Goal: Task Accomplishment & Management: Manage account settings

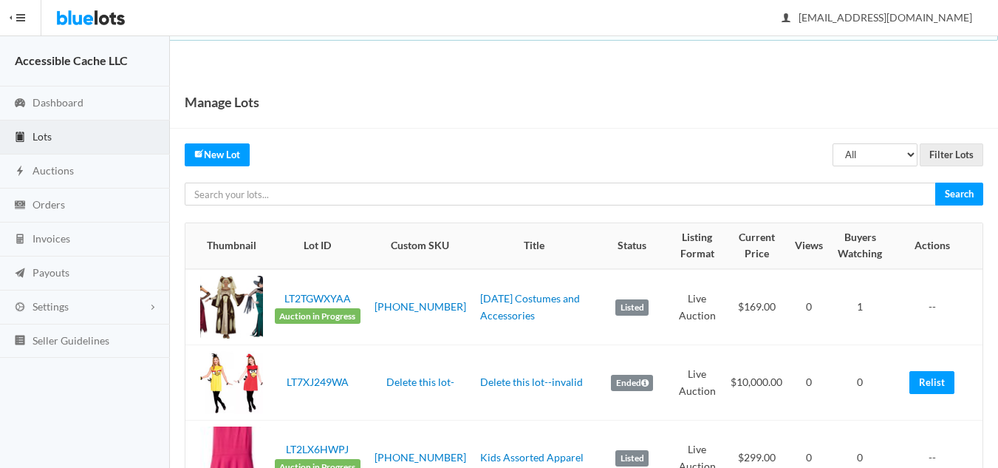
scroll to position [42, 0]
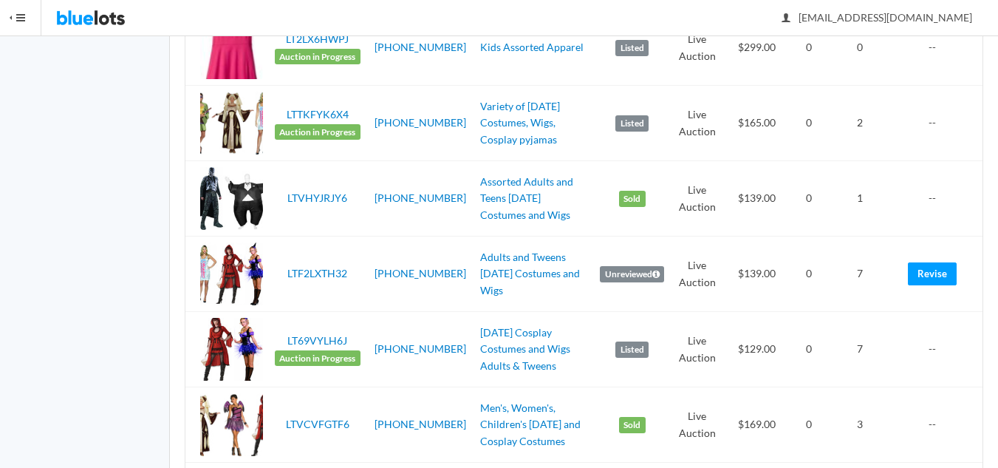
scroll to position [411, 0]
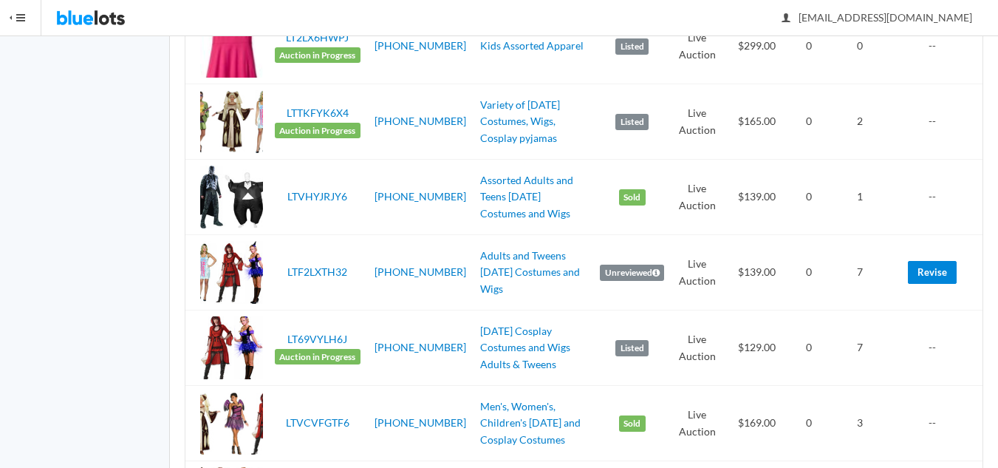
click at [935, 272] on link "Revise" at bounding box center [932, 272] width 49 height 23
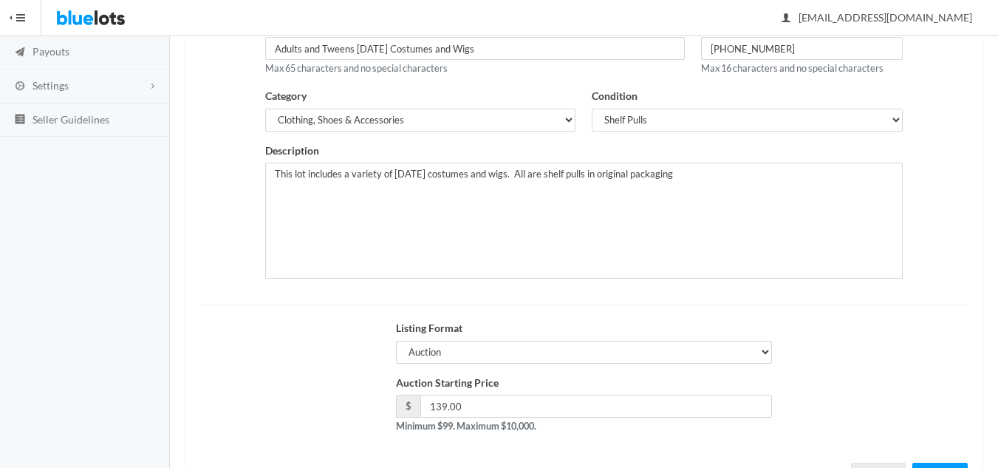
scroll to position [222, 0]
click at [442, 402] on input "139.00" at bounding box center [596, 405] width 352 height 23
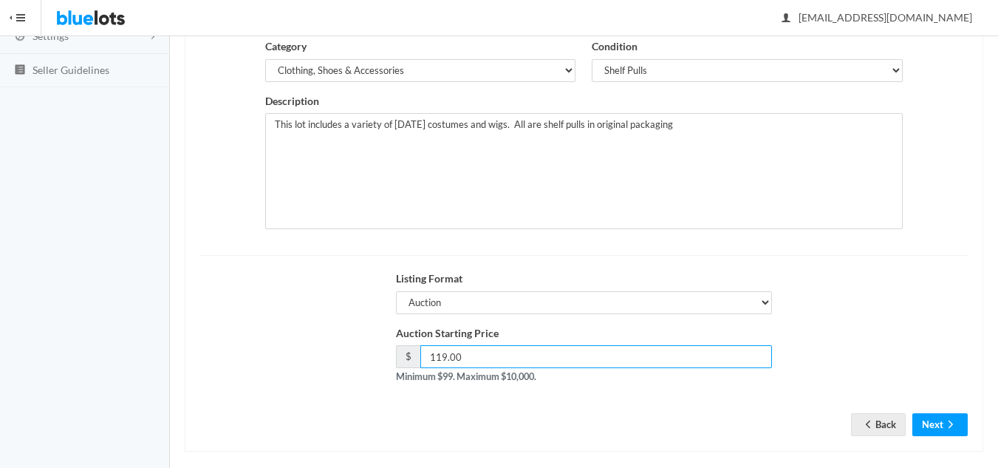
scroll to position [284, 0]
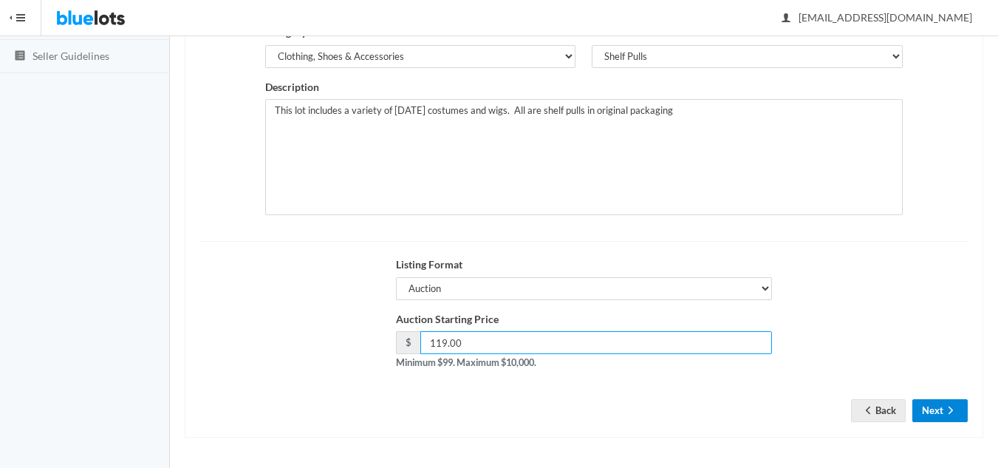
type input "119.00"
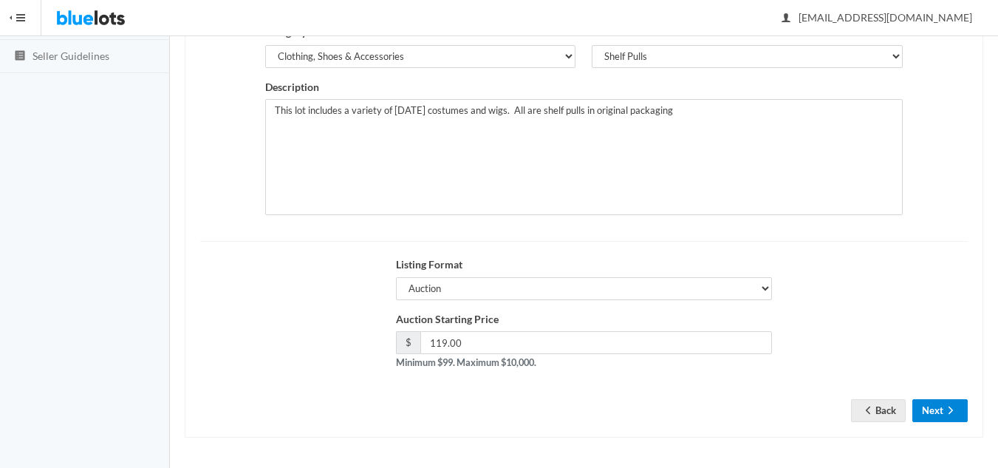
click at [941, 409] on button "Next" at bounding box center [939, 410] width 55 height 23
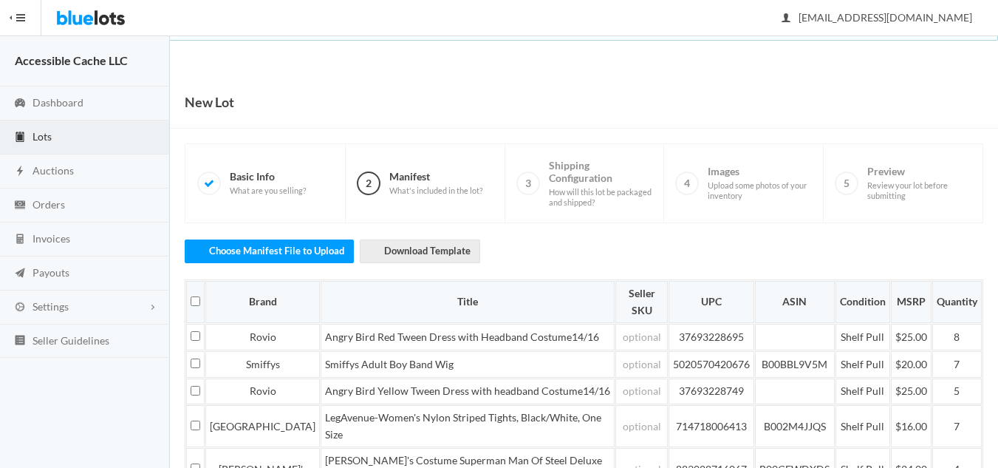
scroll to position [369, 0]
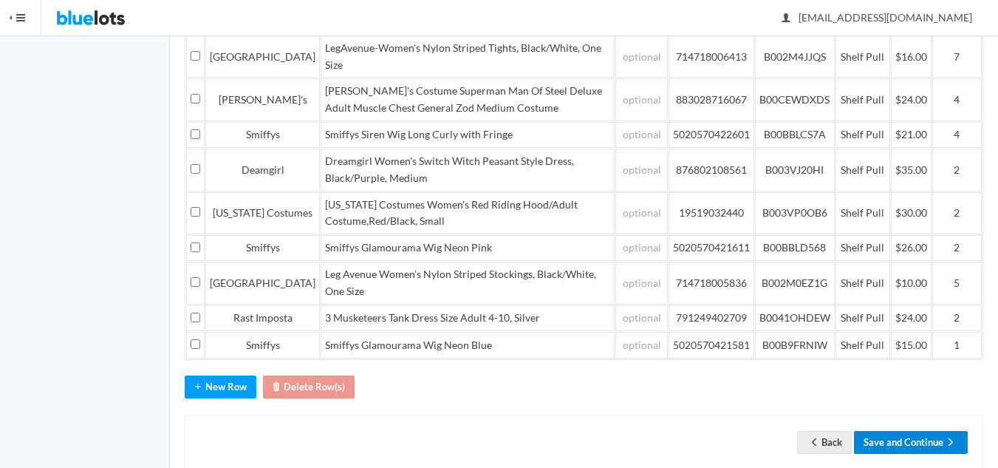
click at [912, 431] on button "Save and Continue" at bounding box center [911, 442] width 114 height 23
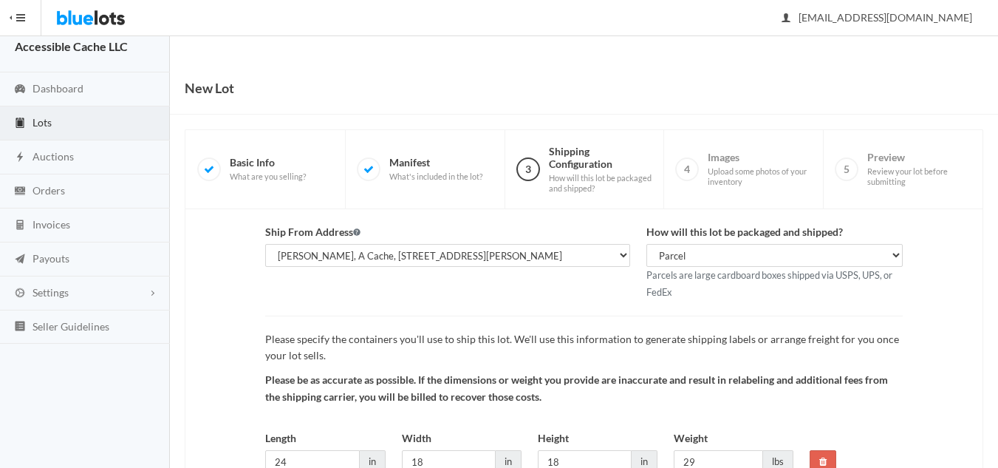
scroll to position [139, 0]
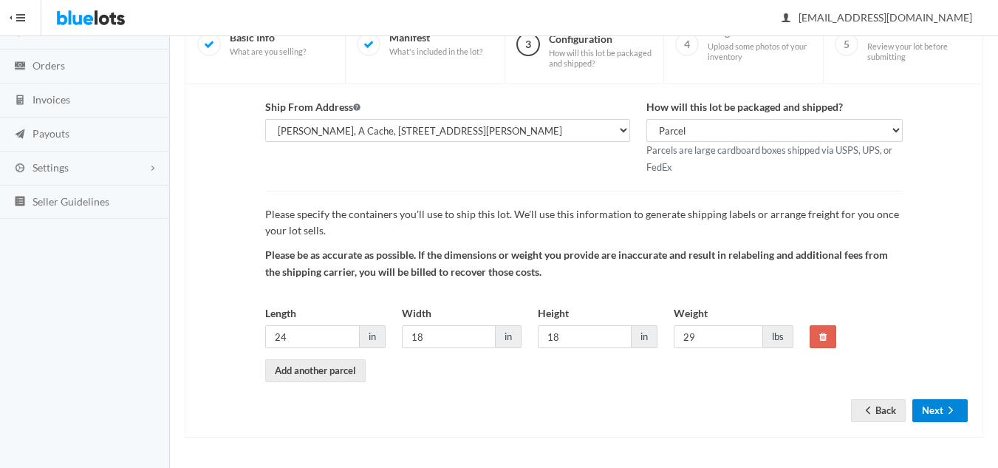
click at [959, 410] on button "Next" at bounding box center [939, 410] width 55 height 23
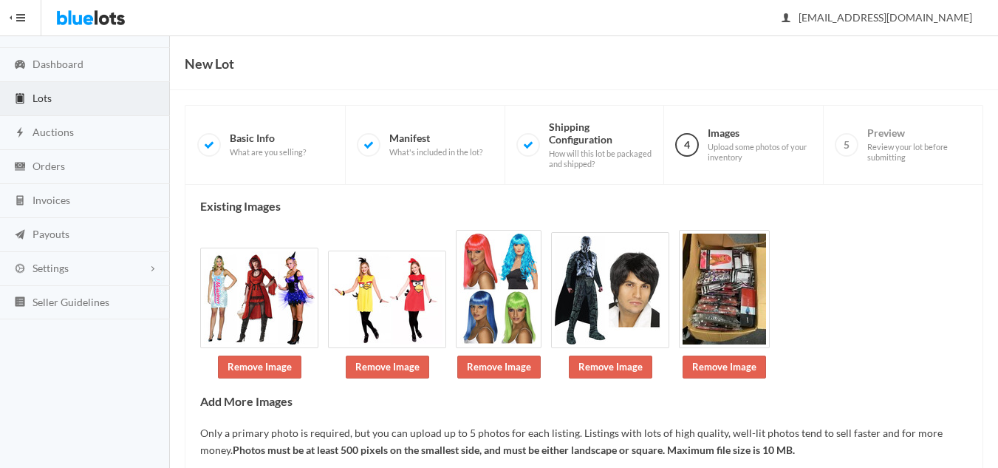
scroll to position [140, 0]
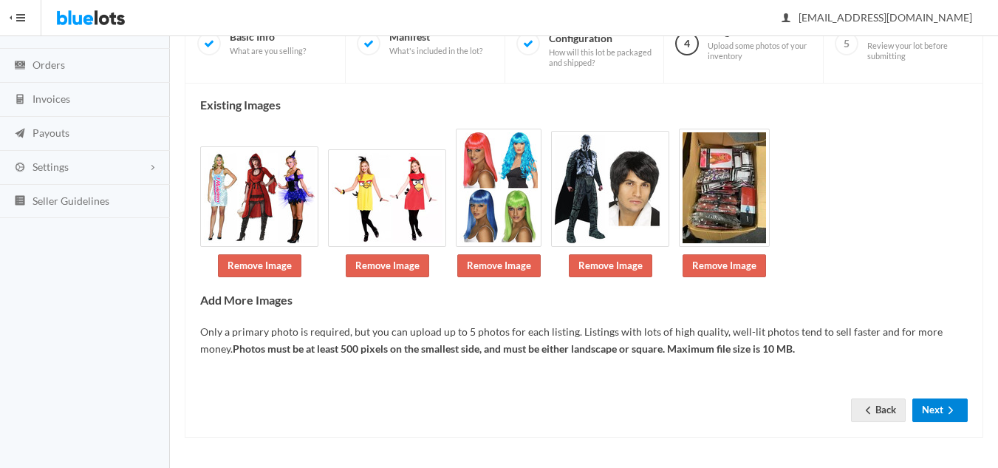
click at [934, 412] on button "Next" at bounding box center [939, 409] width 55 height 23
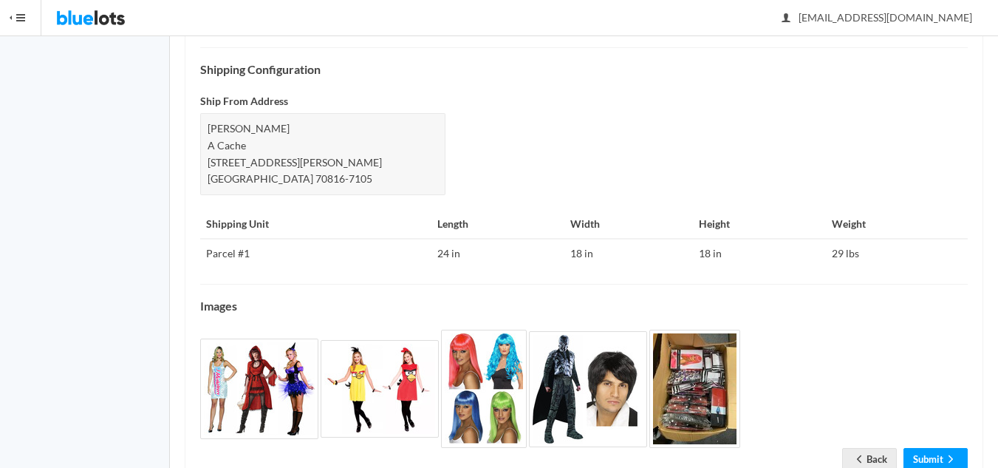
scroll to position [636, 0]
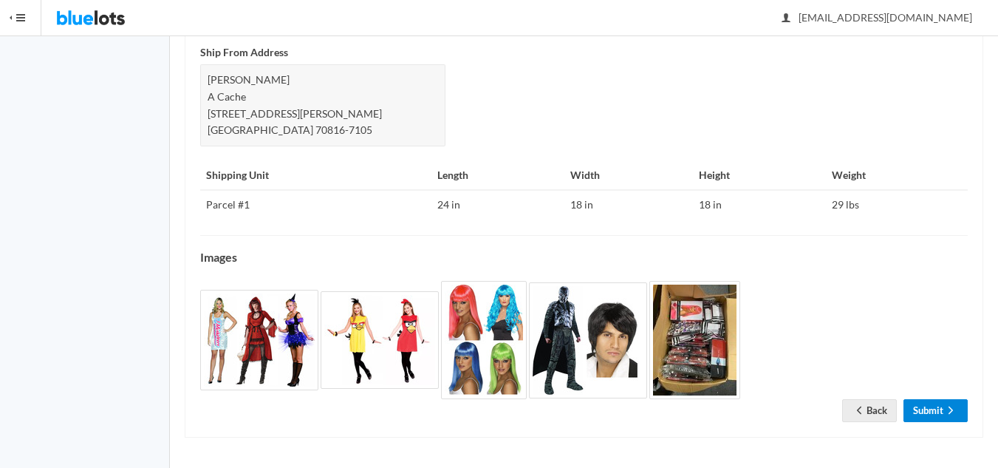
click at [926, 406] on link "Submit" at bounding box center [936, 410] width 64 height 23
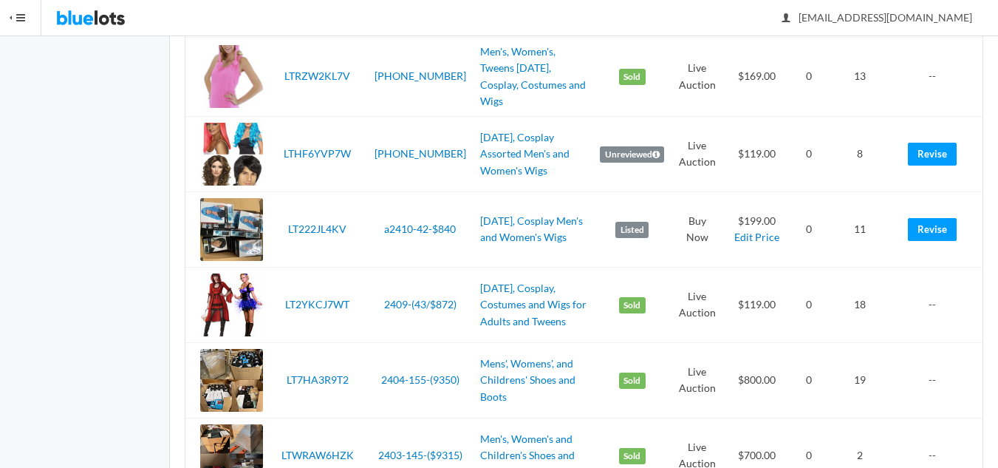
scroll to position [2955, 0]
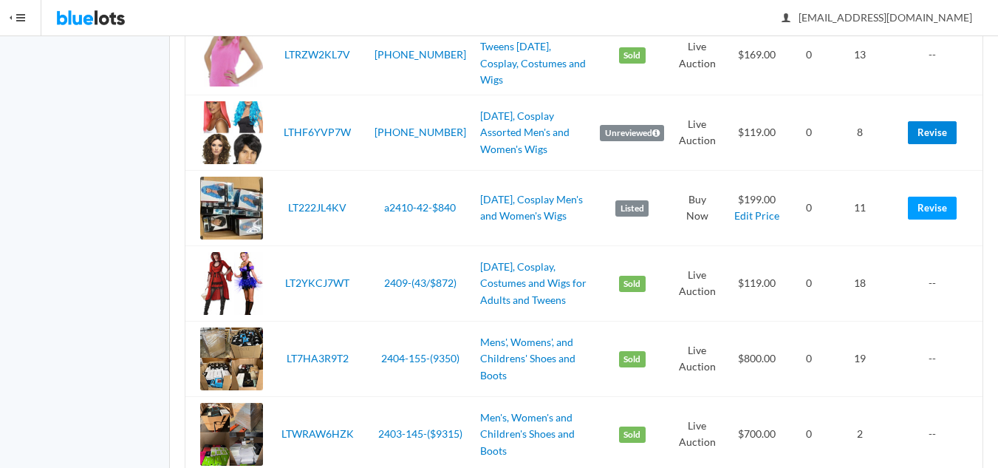
click at [933, 121] on link "Revise" at bounding box center [932, 132] width 49 height 23
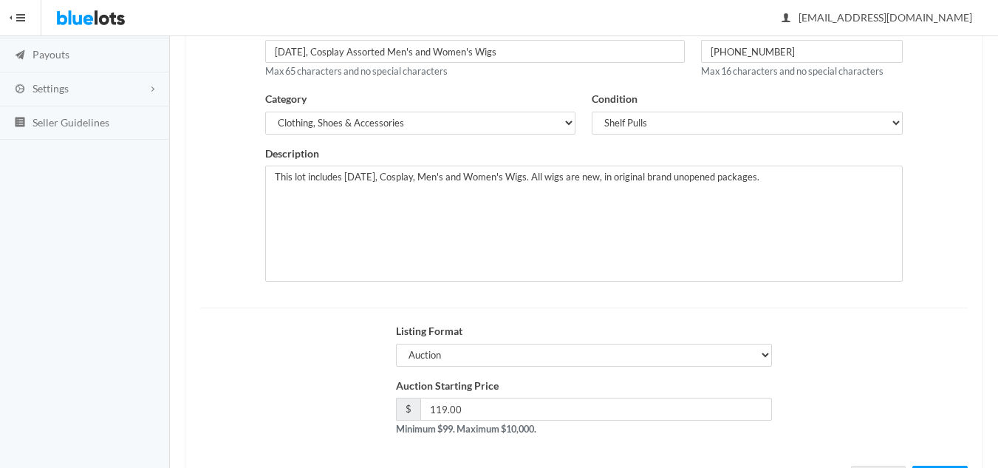
scroll to position [222, 0]
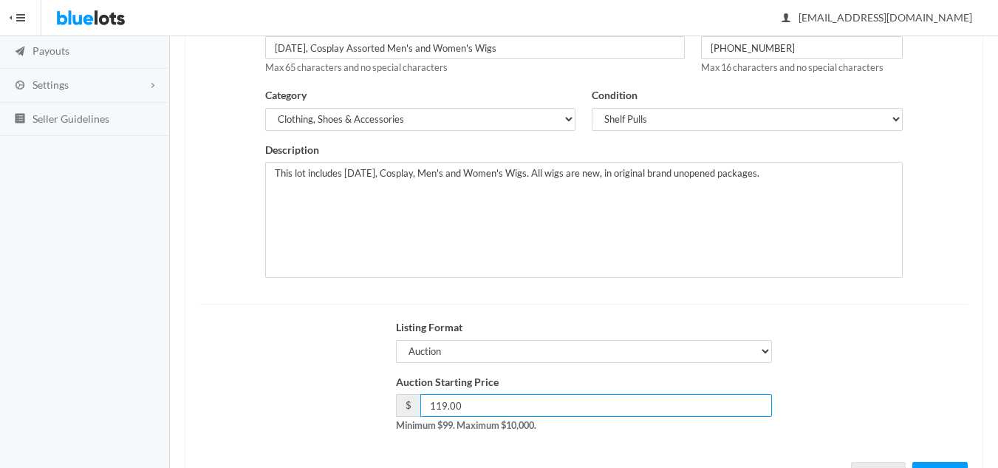
click at [443, 405] on input "119.00" at bounding box center [596, 405] width 352 height 23
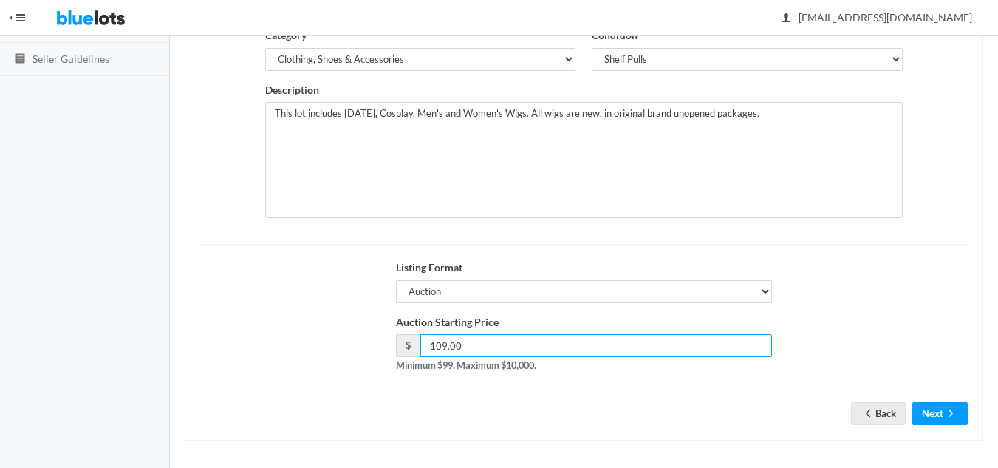
scroll to position [284, 0]
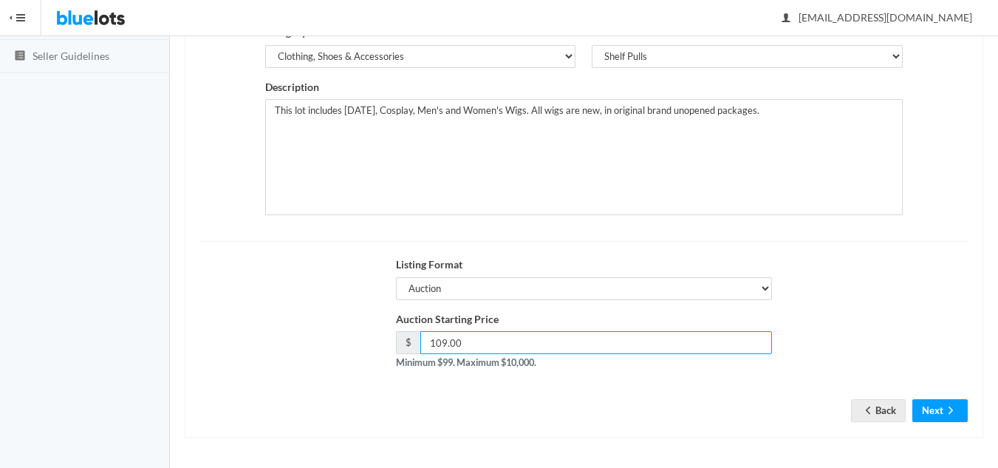
drag, startPoint x: 444, startPoint y: 343, endPoint x: 421, endPoint y: 343, distance: 22.9
click at [421, 343] on input "109.00" at bounding box center [596, 342] width 352 height 23
type input "99.00"
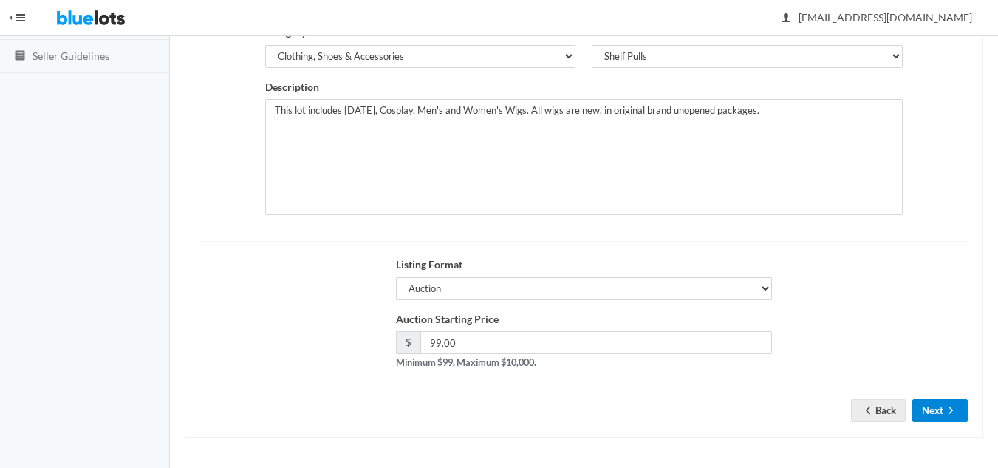
click at [944, 408] on icon "arrow forward" at bounding box center [950, 410] width 15 height 12
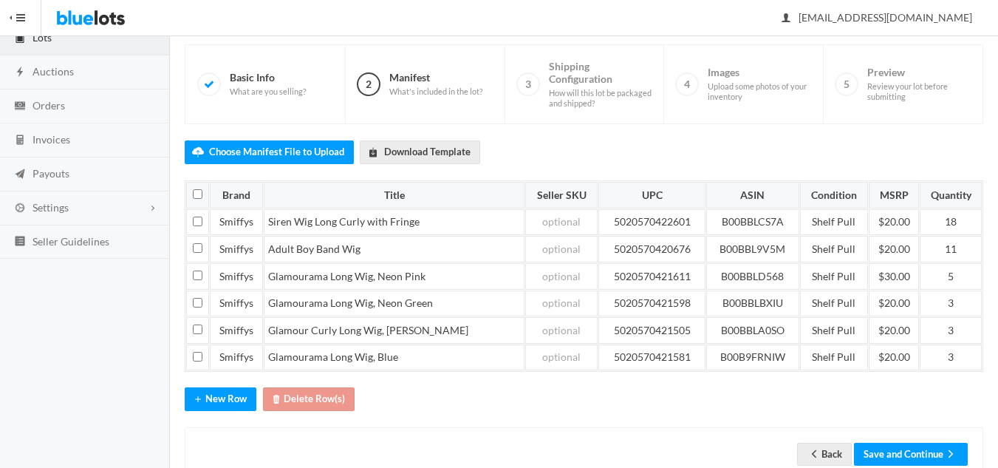
scroll to position [143, 0]
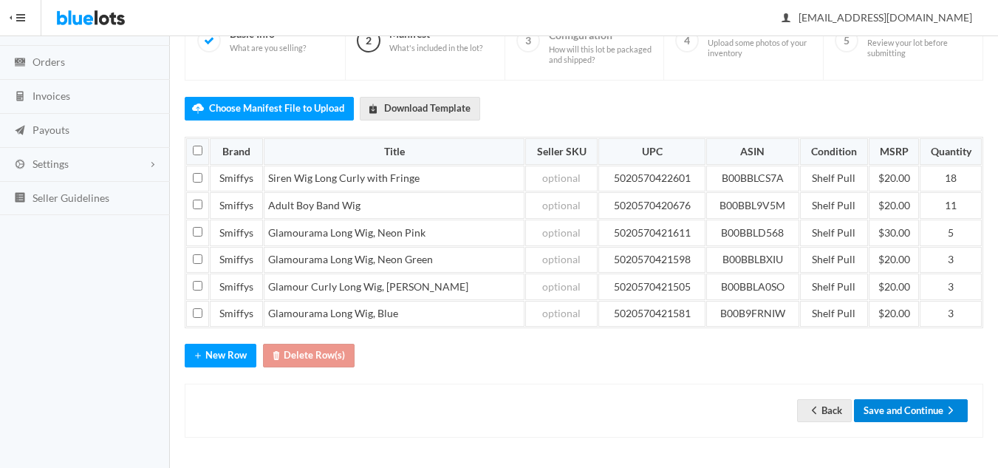
click at [884, 419] on button "Save and Continue" at bounding box center [911, 410] width 114 height 23
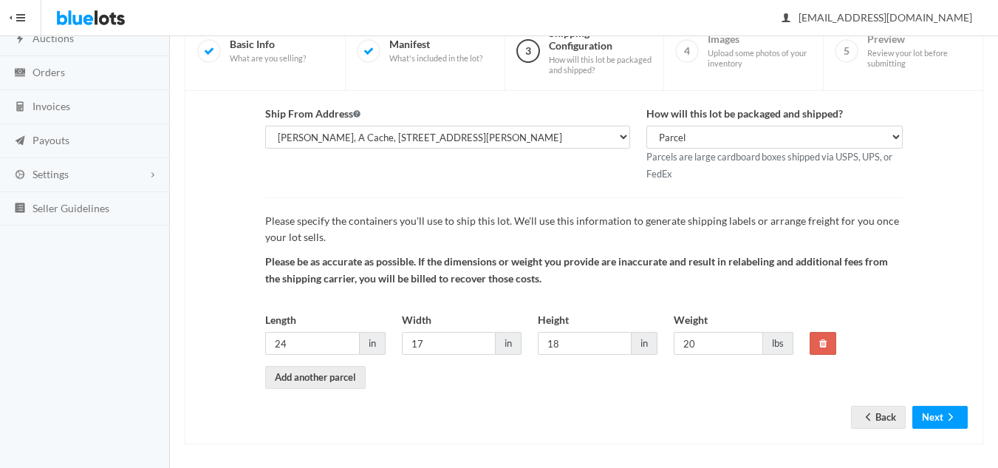
scroll to position [139, 0]
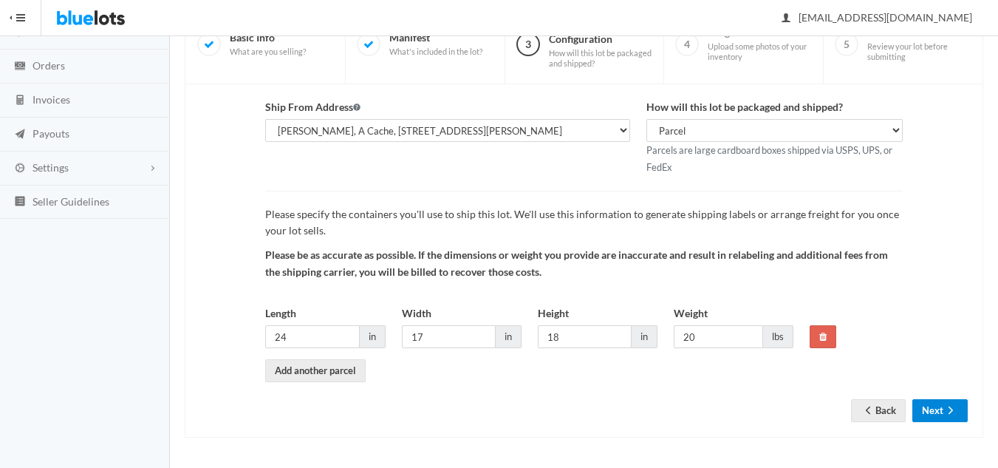
click at [929, 409] on button "Next" at bounding box center [939, 410] width 55 height 23
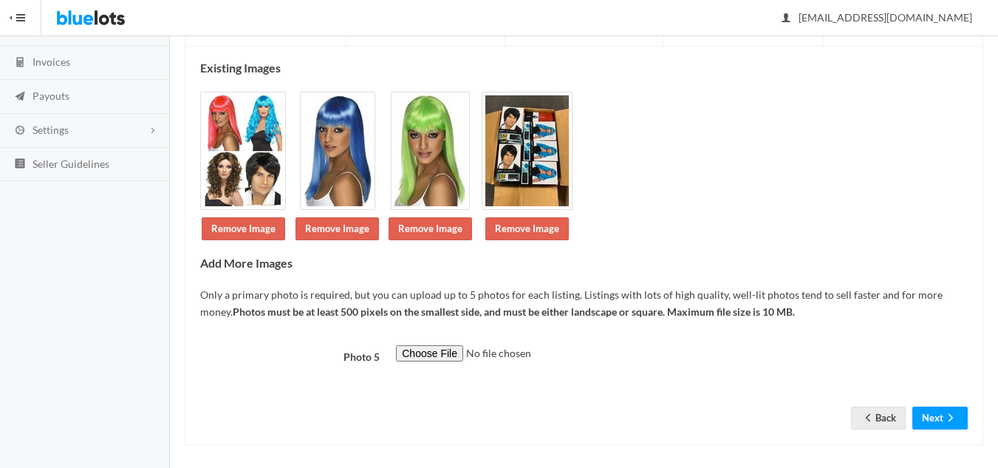
scroll to position [184, 0]
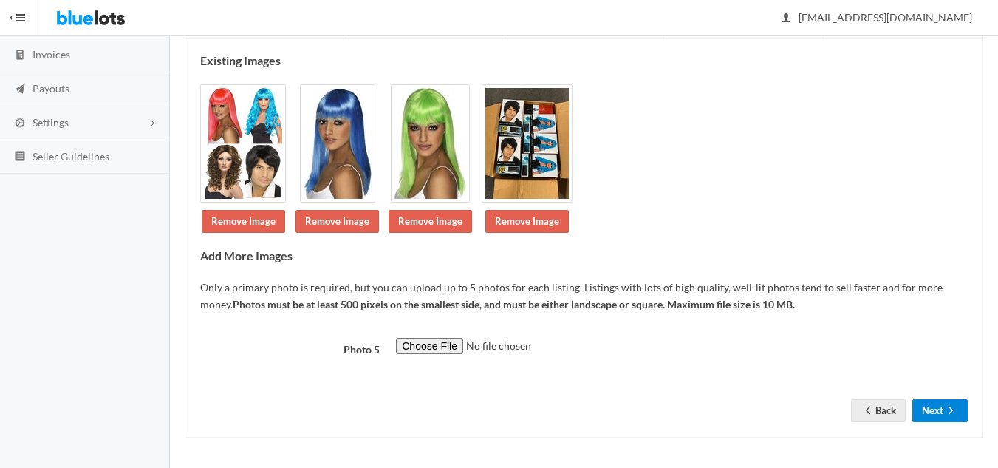
click at [934, 406] on button "Next" at bounding box center [939, 410] width 55 height 23
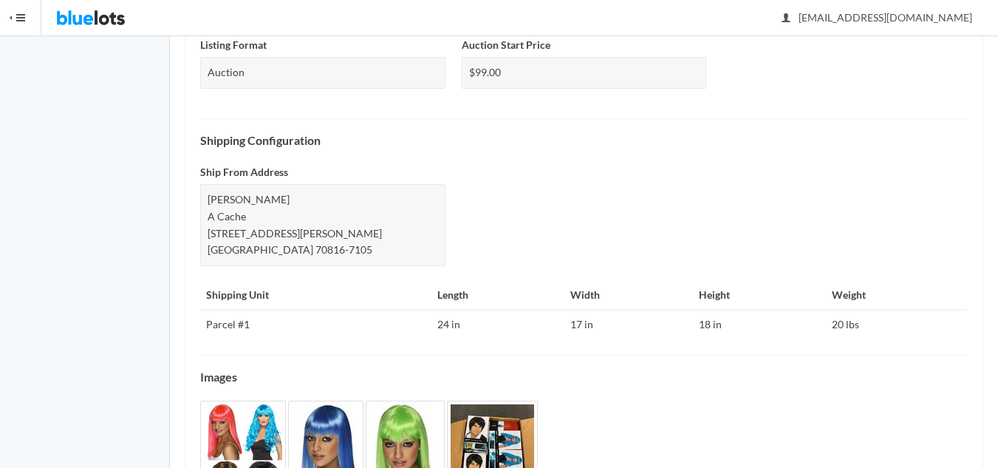
scroll to position [636, 0]
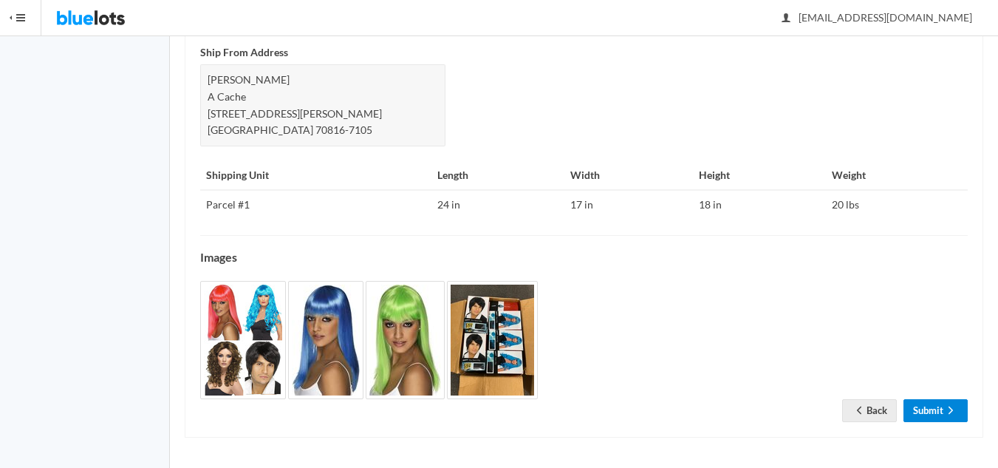
click at [926, 408] on link "Submit" at bounding box center [936, 410] width 64 height 23
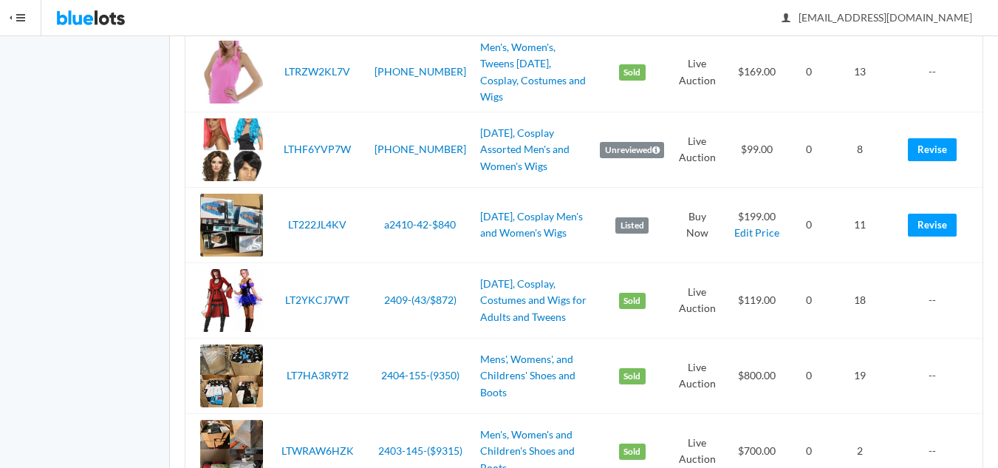
scroll to position [2955, 0]
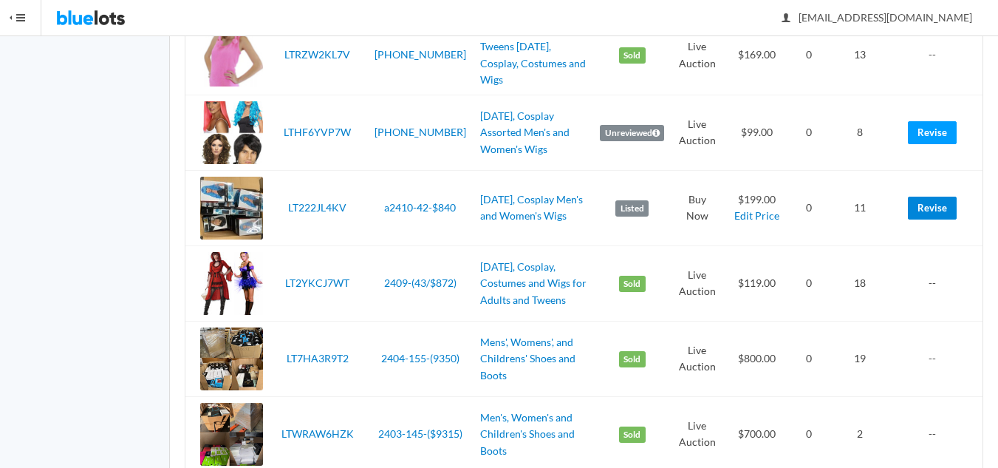
click at [935, 201] on link "Revise" at bounding box center [932, 208] width 49 height 23
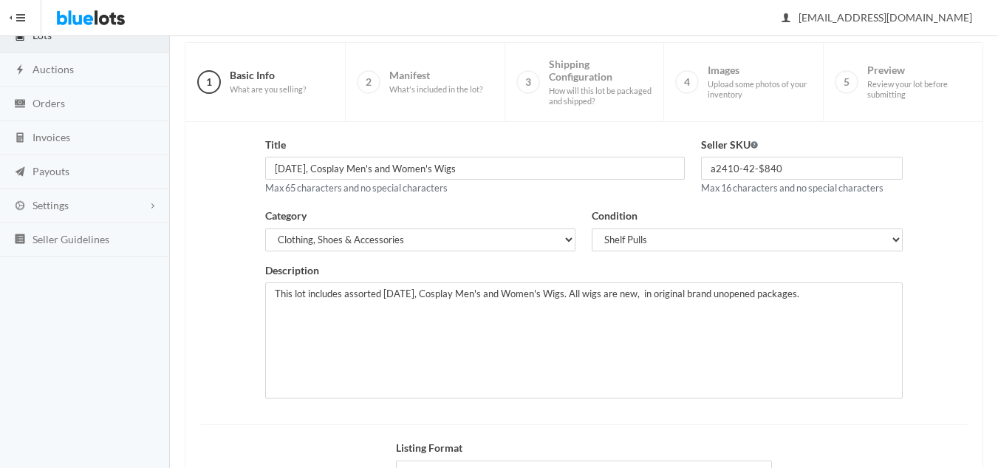
scroll to position [284, 0]
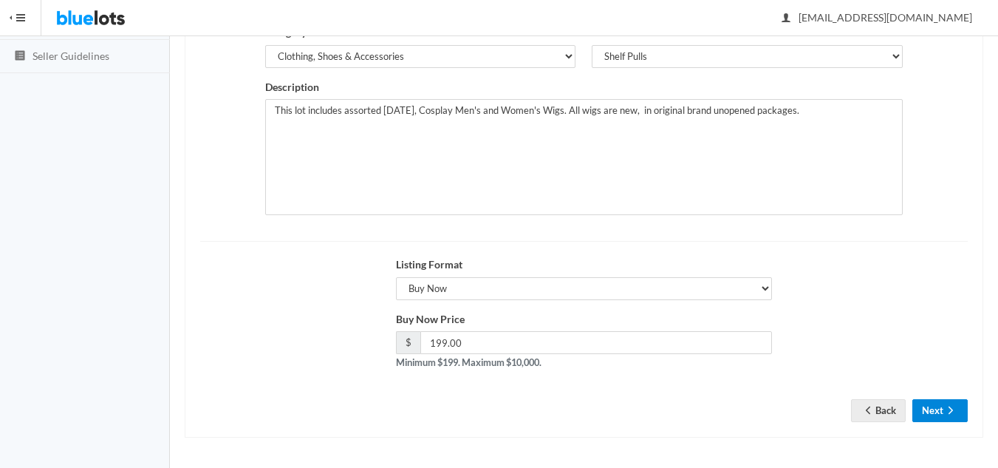
click at [936, 411] on button "Next" at bounding box center [939, 410] width 55 height 23
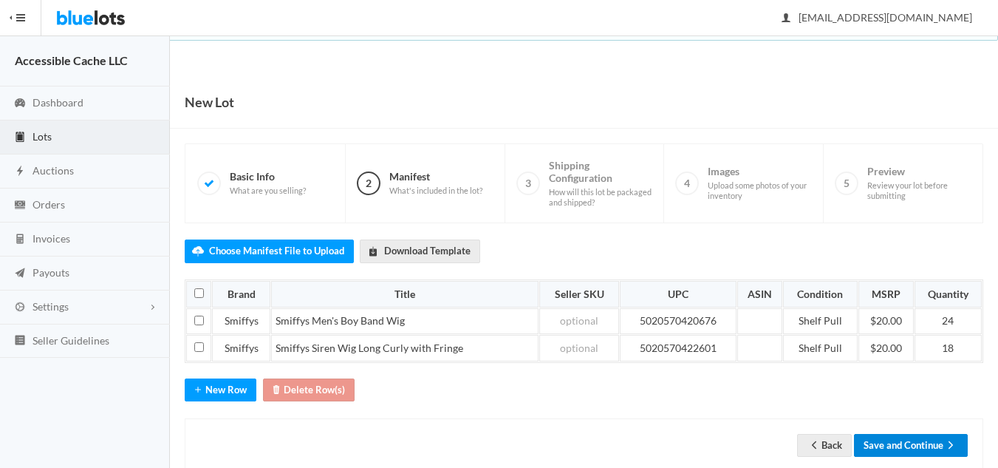
click at [904, 443] on button "Save and Continue" at bounding box center [911, 445] width 114 height 23
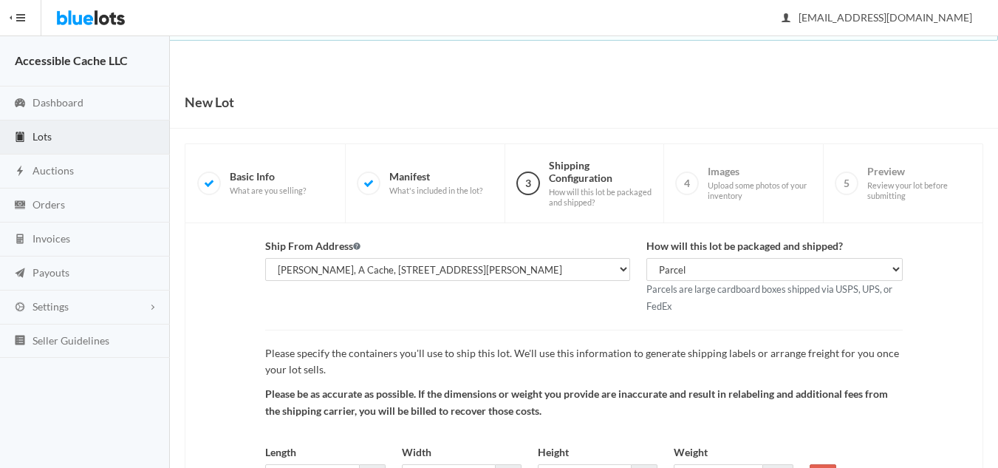
scroll to position [139, 0]
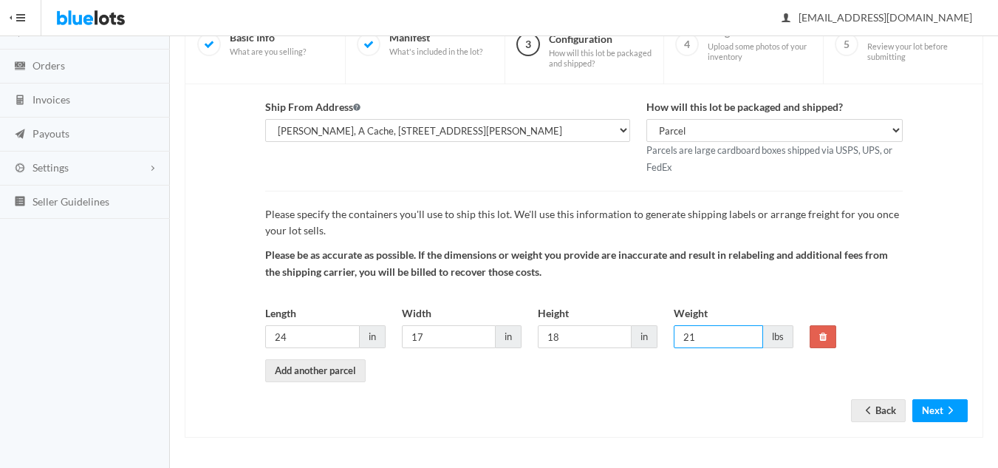
drag, startPoint x: 700, startPoint y: 339, endPoint x: 681, endPoint y: 336, distance: 19.4
click at [681, 336] on input "21" at bounding box center [718, 336] width 89 height 23
type input "2"
type input "19"
click at [932, 410] on button "Next" at bounding box center [939, 410] width 55 height 23
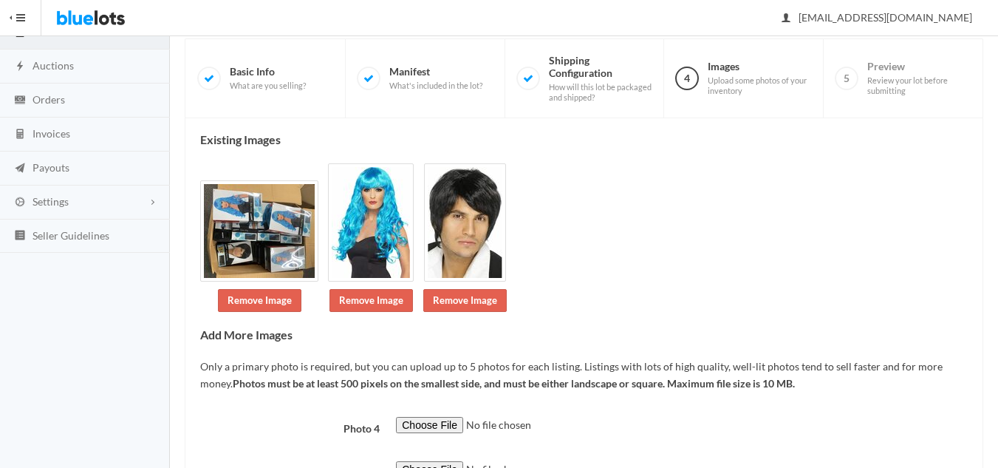
scroll to position [228, 0]
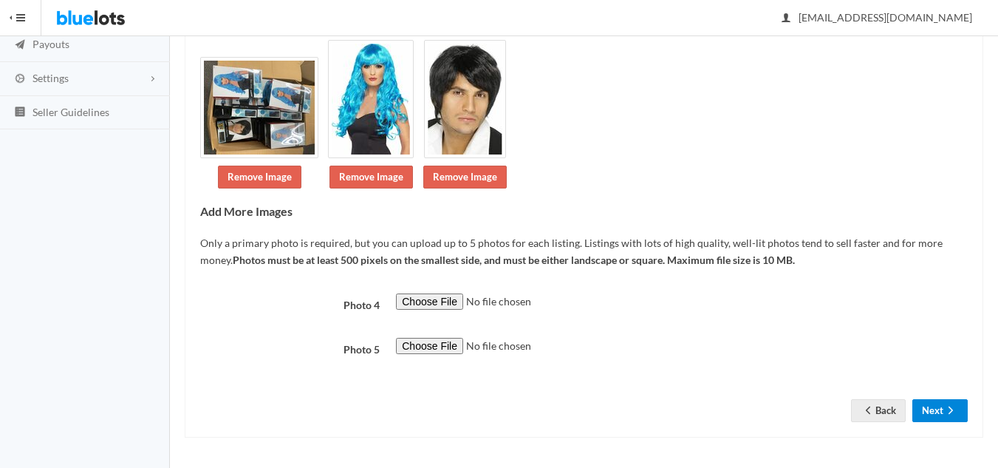
click at [932, 418] on button "Next" at bounding box center [939, 410] width 55 height 23
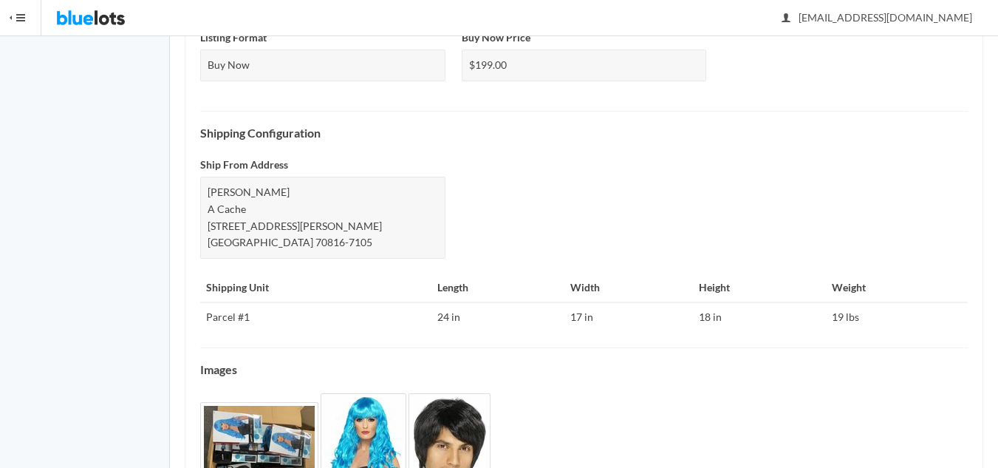
scroll to position [636, 0]
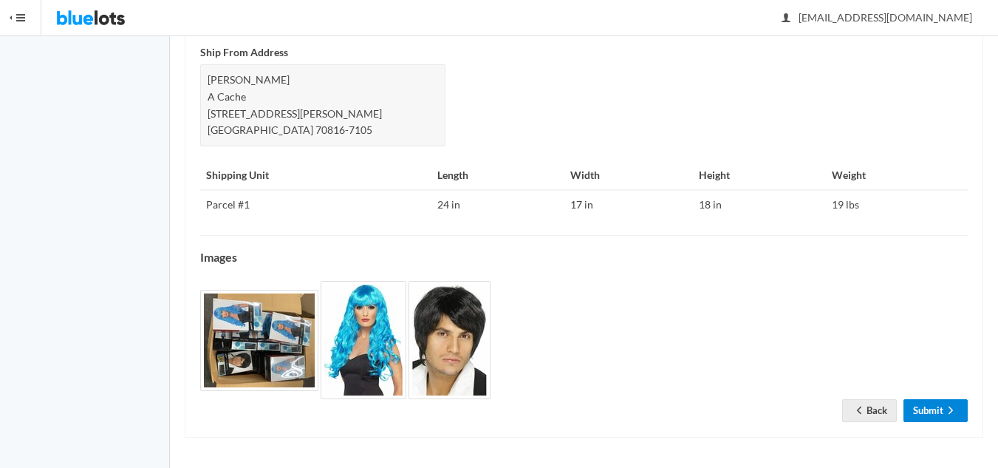
click at [928, 408] on link "Submit" at bounding box center [936, 410] width 64 height 23
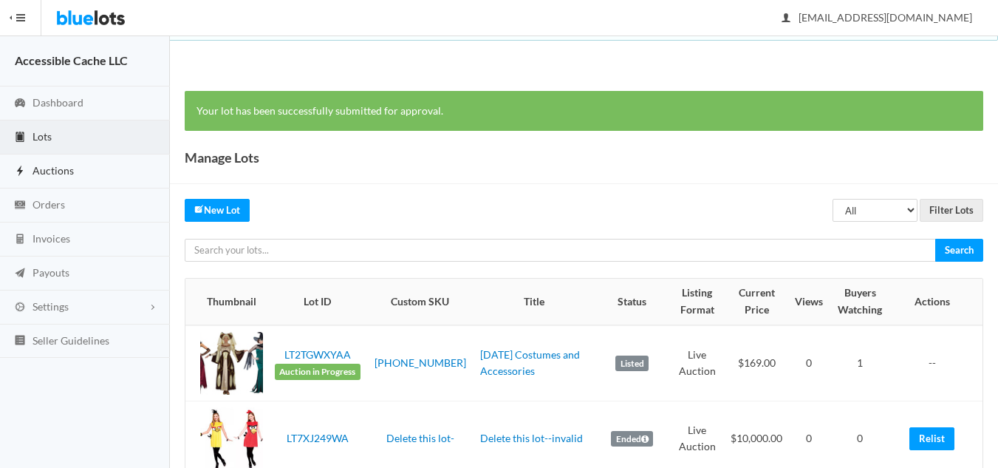
click at [52, 169] on span "Auctions" at bounding box center [53, 170] width 41 height 13
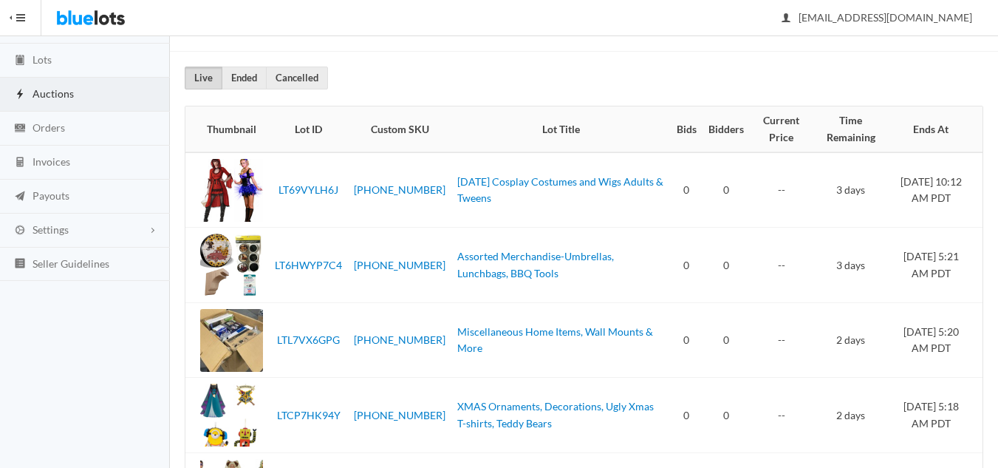
scroll to position [27, 0]
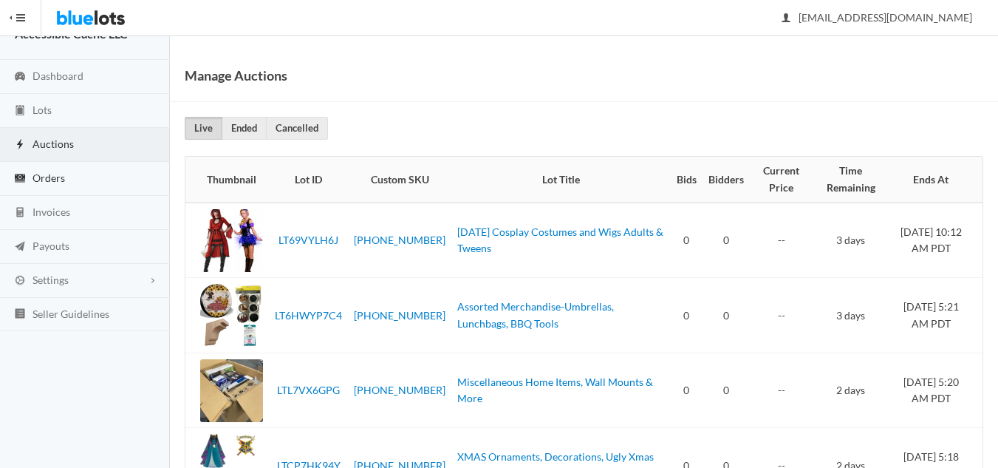
click at [44, 176] on span "Orders" at bounding box center [49, 177] width 33 height 13
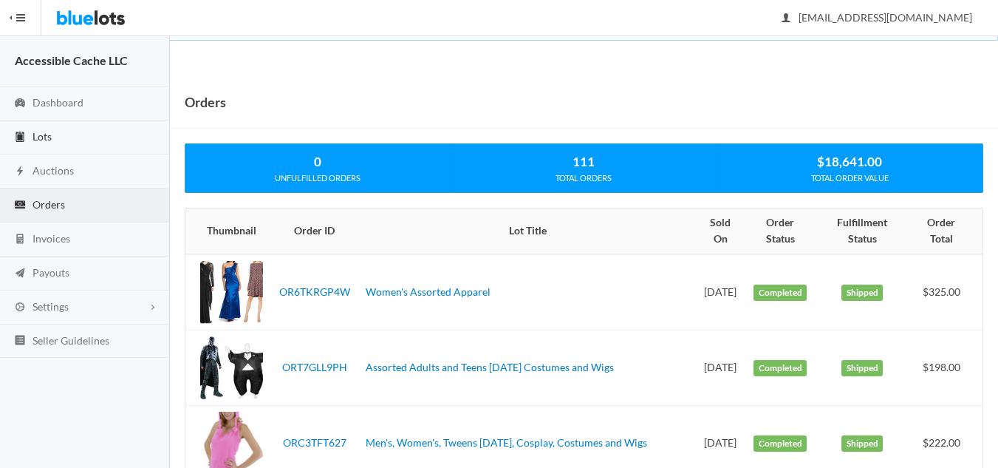
click at [33, 136] on span "Lots" at bounding box center [42, 136] width 19 height 13
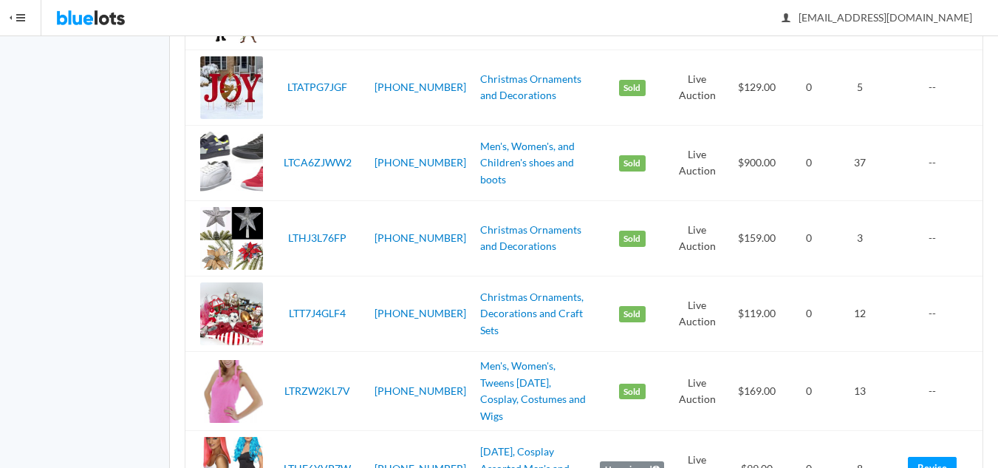
scroll to position [2586, 0]
